Goal: Navigation & Orientation: Understand site structure

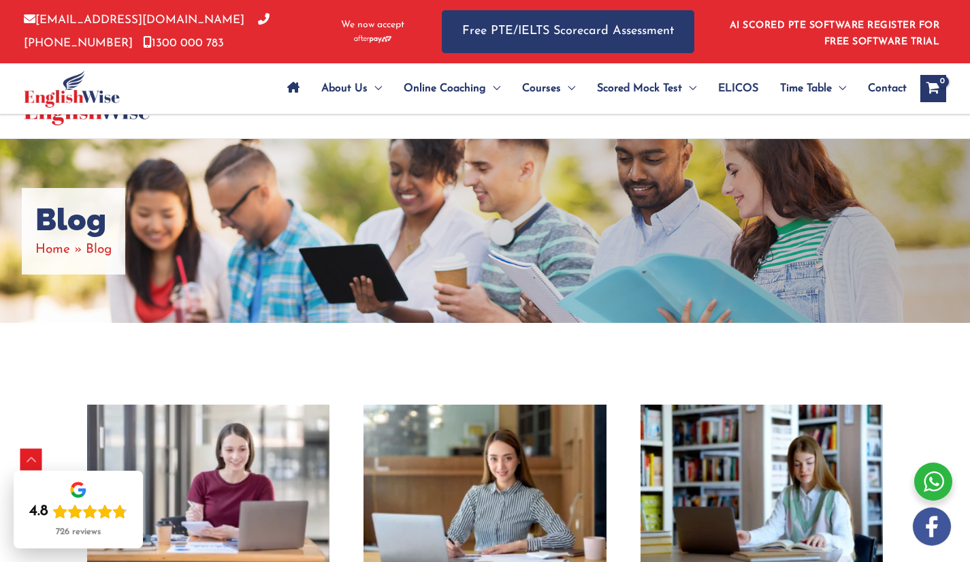
click at [370, 47] on div "[EMAIL_ADDRESS][DOMAIN_NAME] [PHONE_NUMBER] [PHONE_NUMBER] We now accept" at bounding box center [223, 31] width 398 height 63
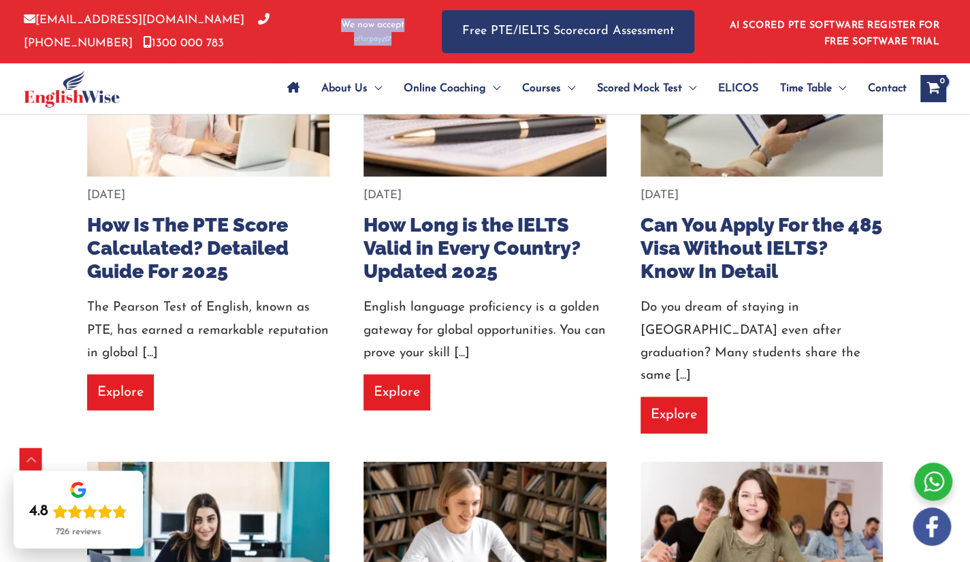
click at [393, 58] on div "[EMAIL_ADDRESS][DOMAIN_NAME] [PHONE_NUMBER] [PHONE_NUMBER] We now accept" at bounding box center [223, 31] width 398 height 63
click at [231, 87] on div "About Us Menu Toggle Our Story Testimonials Online Coaching Menu Toggle Online …" at bounding box center [579, 88] width 735 height 50
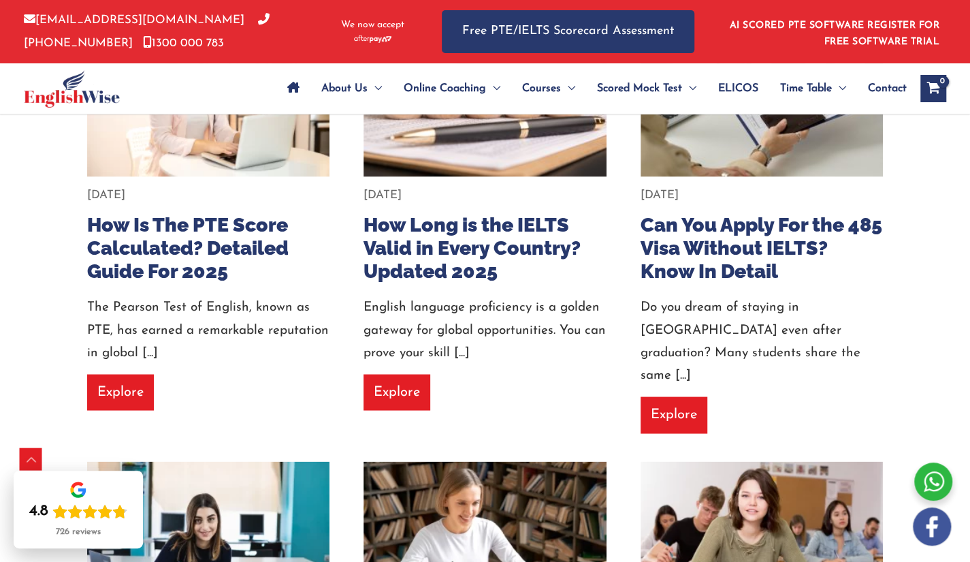
click at [231, 87] on div "About Us Menu Toggle Our Story Testimonials Online Coaching Menu Toggle Online …" at bounding box center [579, 88] width 735 height 50
